Goal: Task Accomplishment & Management: Manage account settings

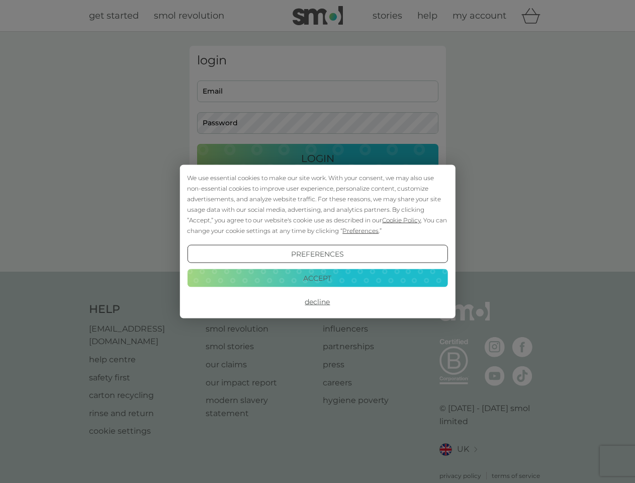
click at [402, 220] on span "Cookie Policy" at bounding box center [401, 220] width 39 height 8
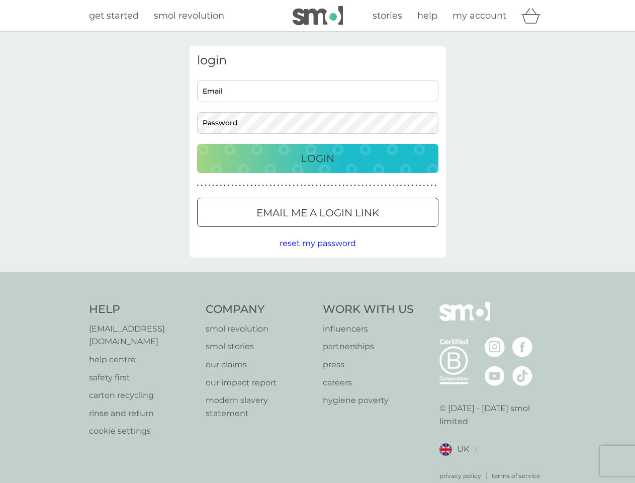
click at [360, 230] on div "login Email Password Login ● ● ● ● ● ● ● ● ● ● ● ● ● ● ● ● ● ● ● ● ● ● ● ● ● ● …" at bounding box center [318, 152] width 257 height 212
click at [317, 254] on div "login Email Password Login ● ● ● ● ● ● ● ● ● ● ● ● ● ● ● ● ● ● ● ● ● ● ● ● ● ● …" at bounding box center [318, 152] width 257 height 212
click at [317, 302] on div "Help [EMAIL_ADDRESS][DOMAIN_NAME] help centre safety first carton recycling rin…" at bounding box center [318, 391] width 458 height 179
click at [317, 278] on div "Help [EMAIL_ADDRESS][DOMAIN_NAME] help centre safety first carton recycling rin…" at bounding box center [317, 391] width 635 height 239
